Goal: Find specific page/section: Find specific page/section

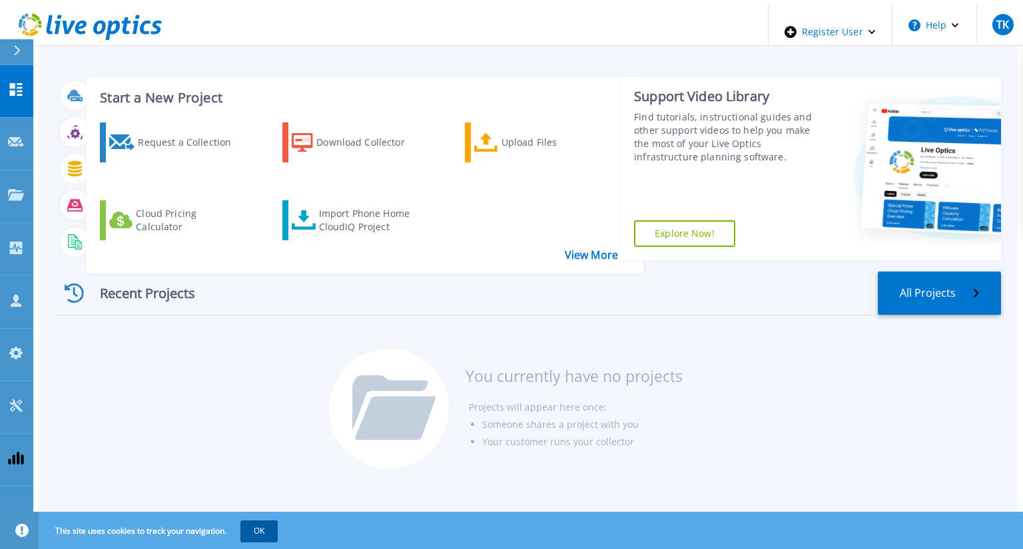
click at [240, 527] on button "OK" at bounding box center [258, 531] width 37 height 21
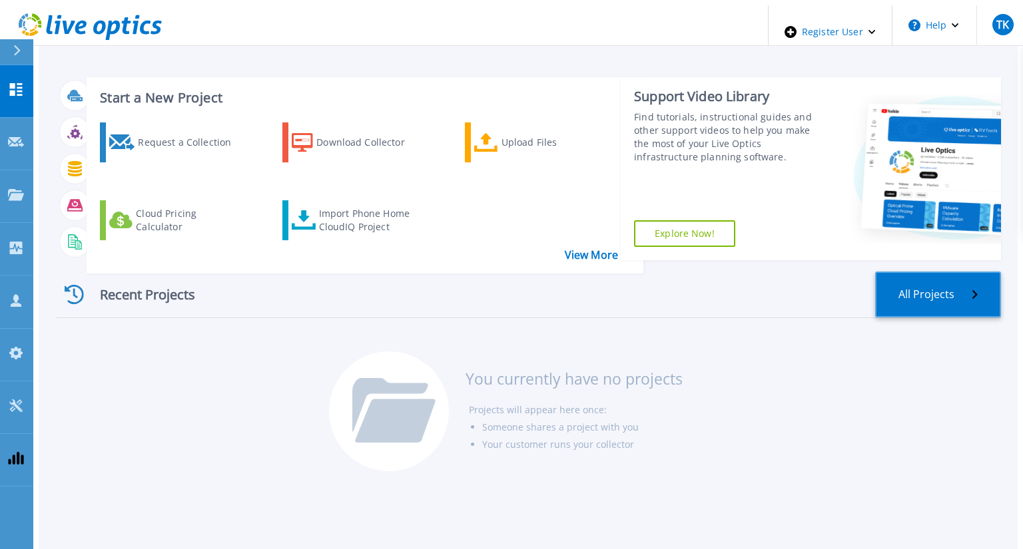
click at [922, 272] on link "All Projects" at bounding box center [938, 295] width 126 height 46
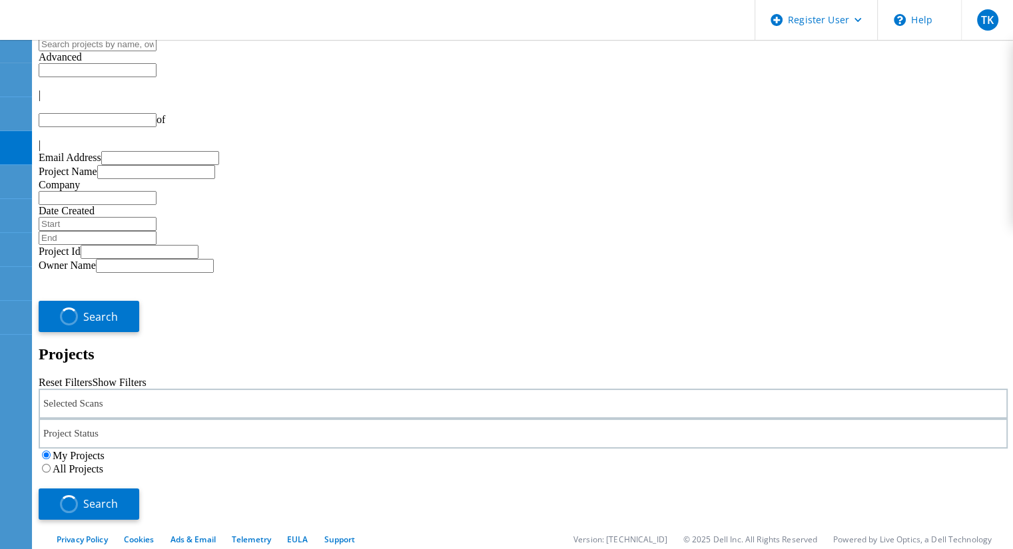
type input "1"
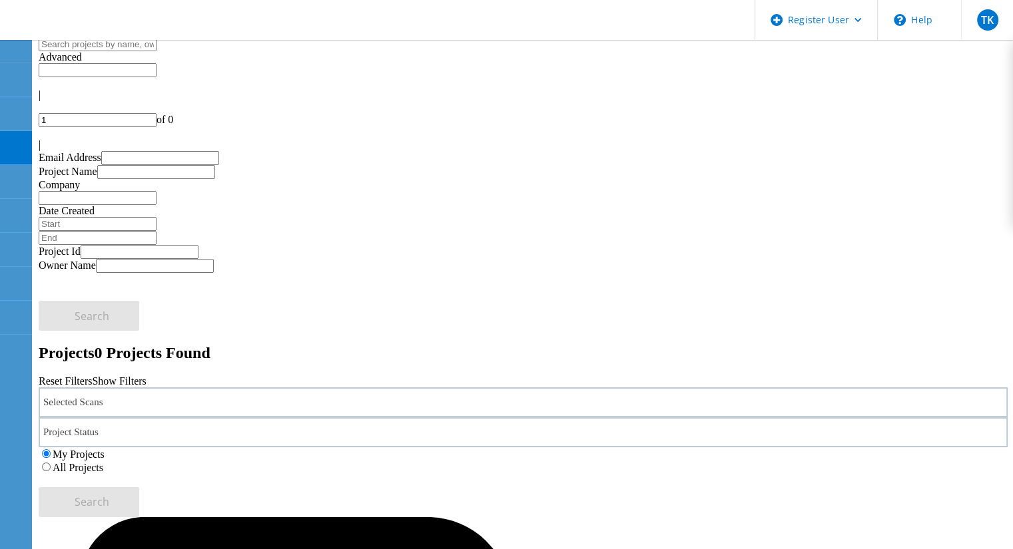
click at [103, 462] on label "All Projects" at bounding box center [78, 467] width 51 height 11
click at [51, 463] on input "All Projects" at bounding box center [46, 467] width 9 height 9
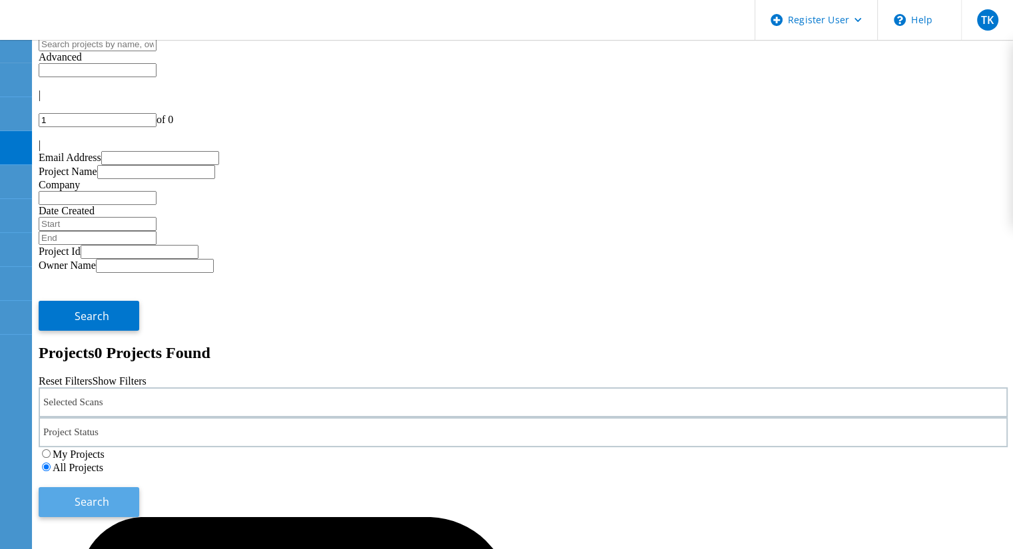
click at [139, 487] on button "Search" at bounding box center [89, 502] width 101 height 30
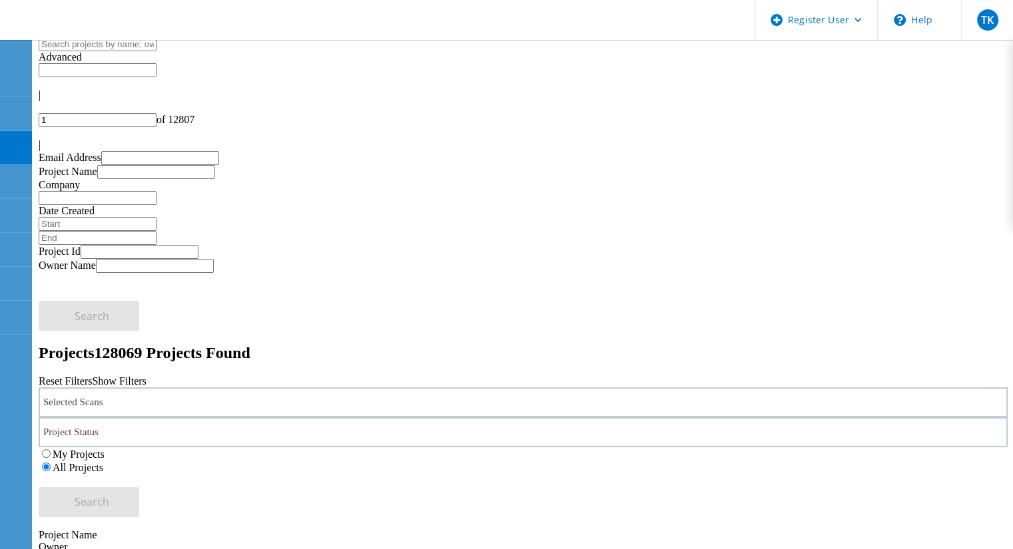
click at [272, 387] on div "Selected Scans" at bounding box center [523, 402] width 969 height 30
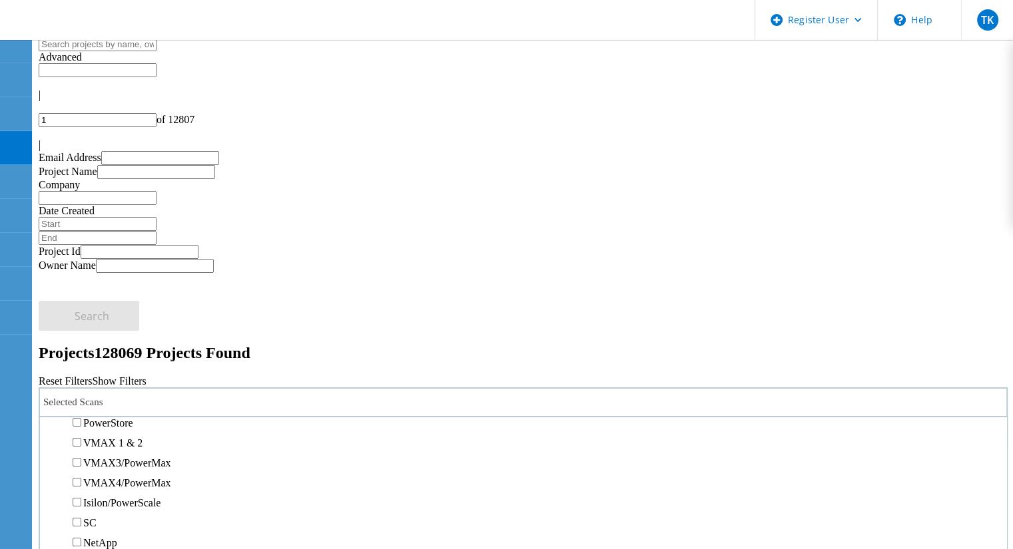
scroll to position [302, 0]
click at [133, 411] on label "PowerStore" at bounding box center [108, 416] width 50 height 11
click at [81, 411] on input "PowerStore" at bounding box center [77, 415] width 9 height 9
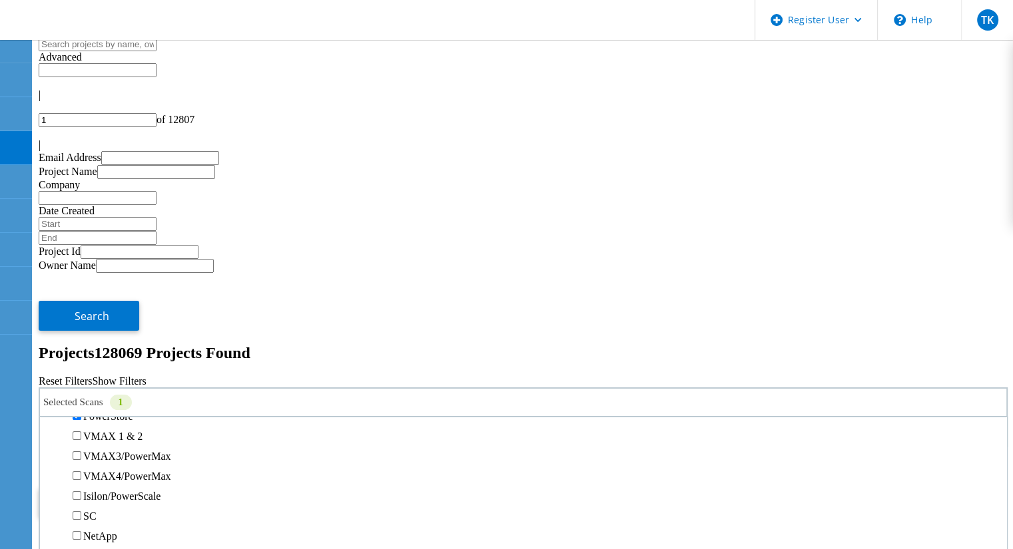
click at [109, 495] on span "Search" at bounding box center [92, 502] width 35 height 15
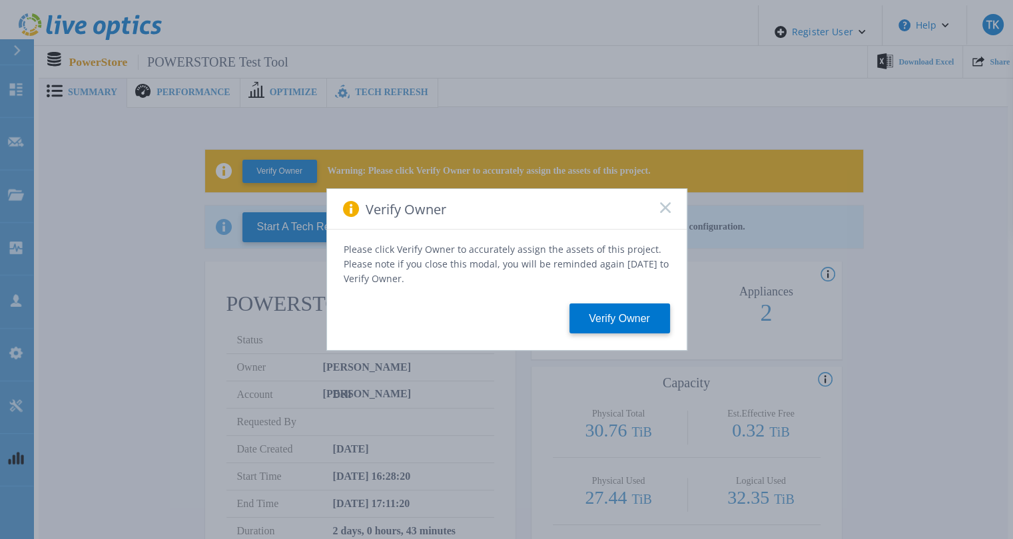
click at [665, 213] on rect at bounding box center [664, 207] width 11 height 11
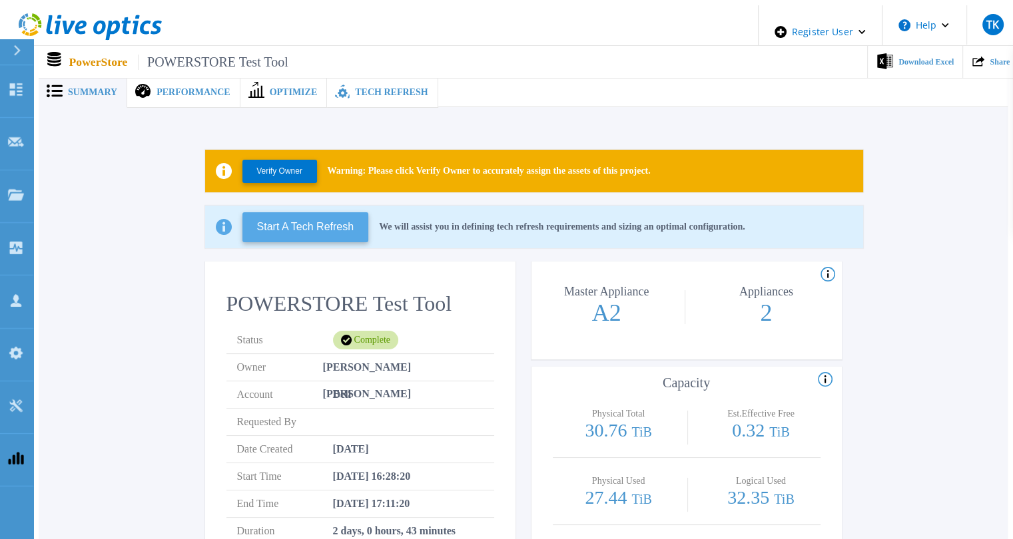
click at [342, 222] on button "Start A Tech Refresh" at bounding box center [305, 227] width 126 height 30
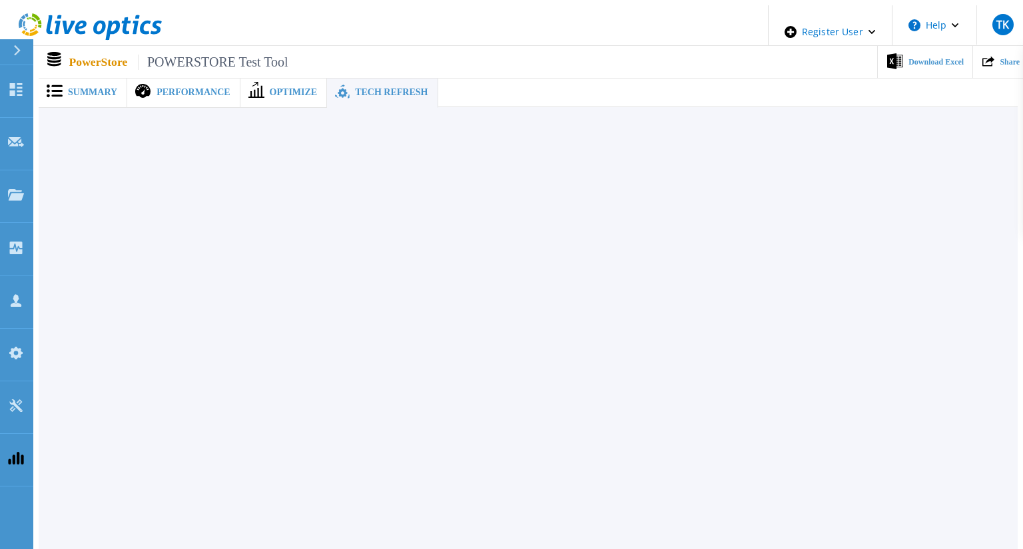
click at [70, 88] on span "Summary" at bounding box center [92, 92] width 49 height 9
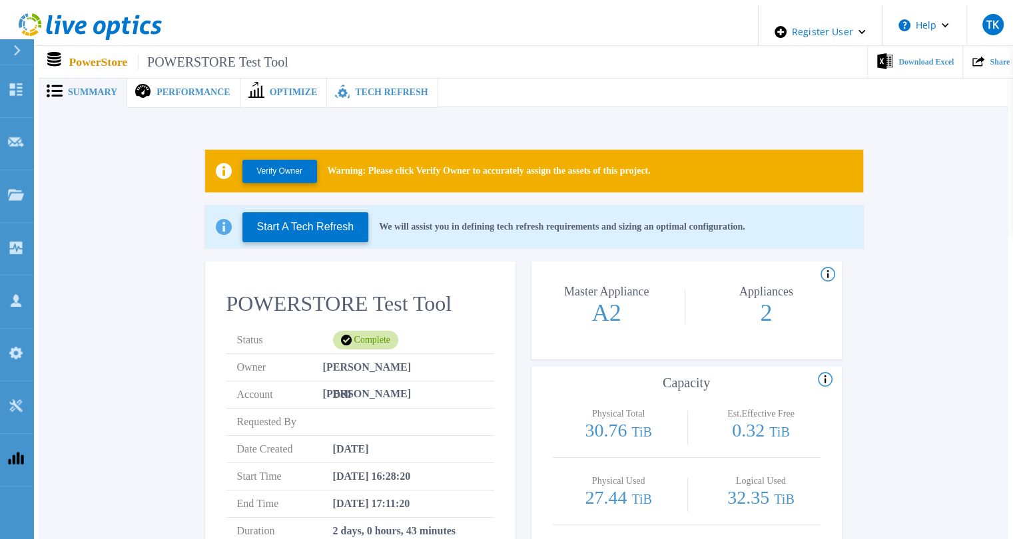
click at [376, 93] on span "Tech Refresh" at bounding box center [391, 92] width 73 height 9
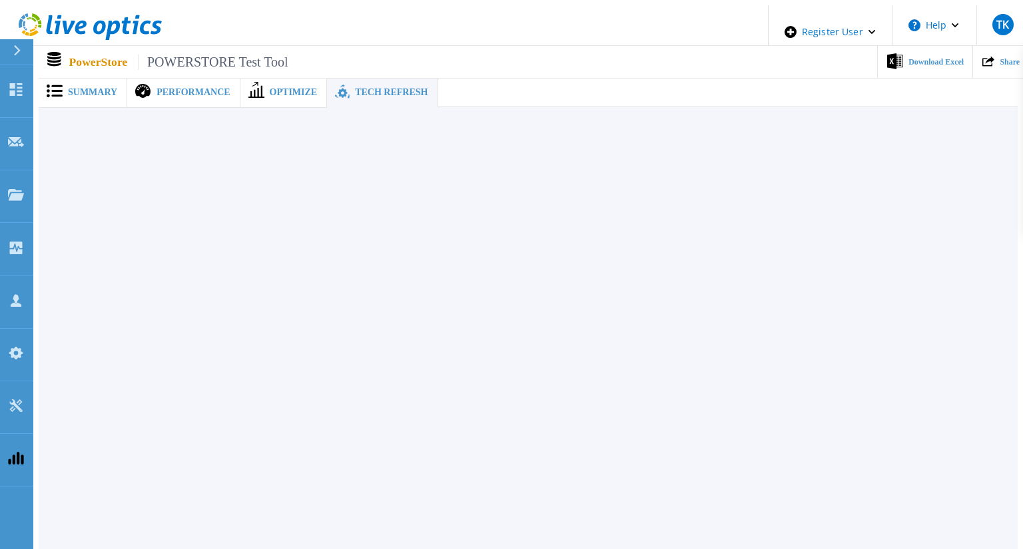
click at [99, 90] on span "Summary" at bounding box center [92, 92] width 49 height 9
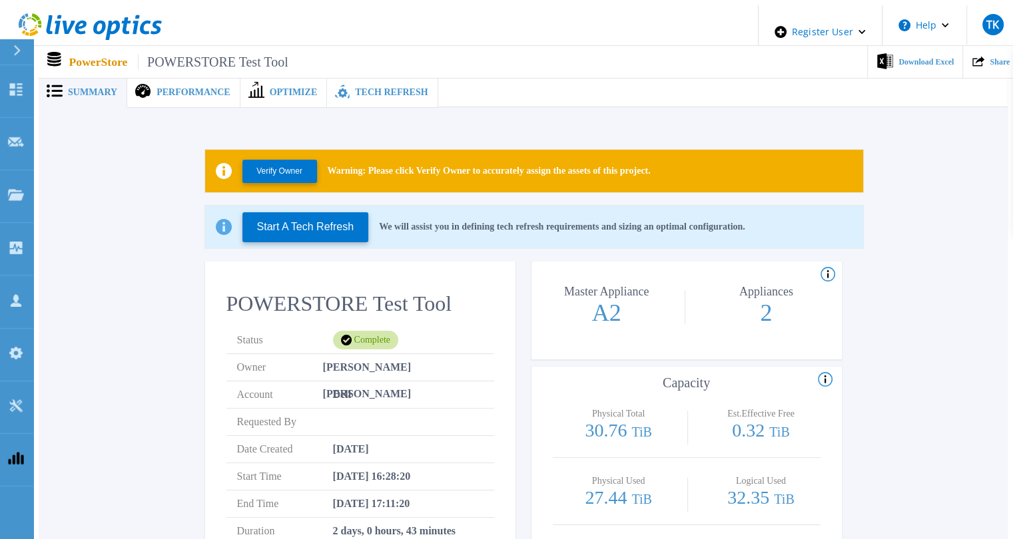
click at [334, 77] on div "Tech Refresh" at bounding box center [382, 92] width 111 height 31
click at [288, 230] on button "Start A Tech Refresh" at bounding box center [305, 227] width 126 height 30
